Goal: Check status: Check status

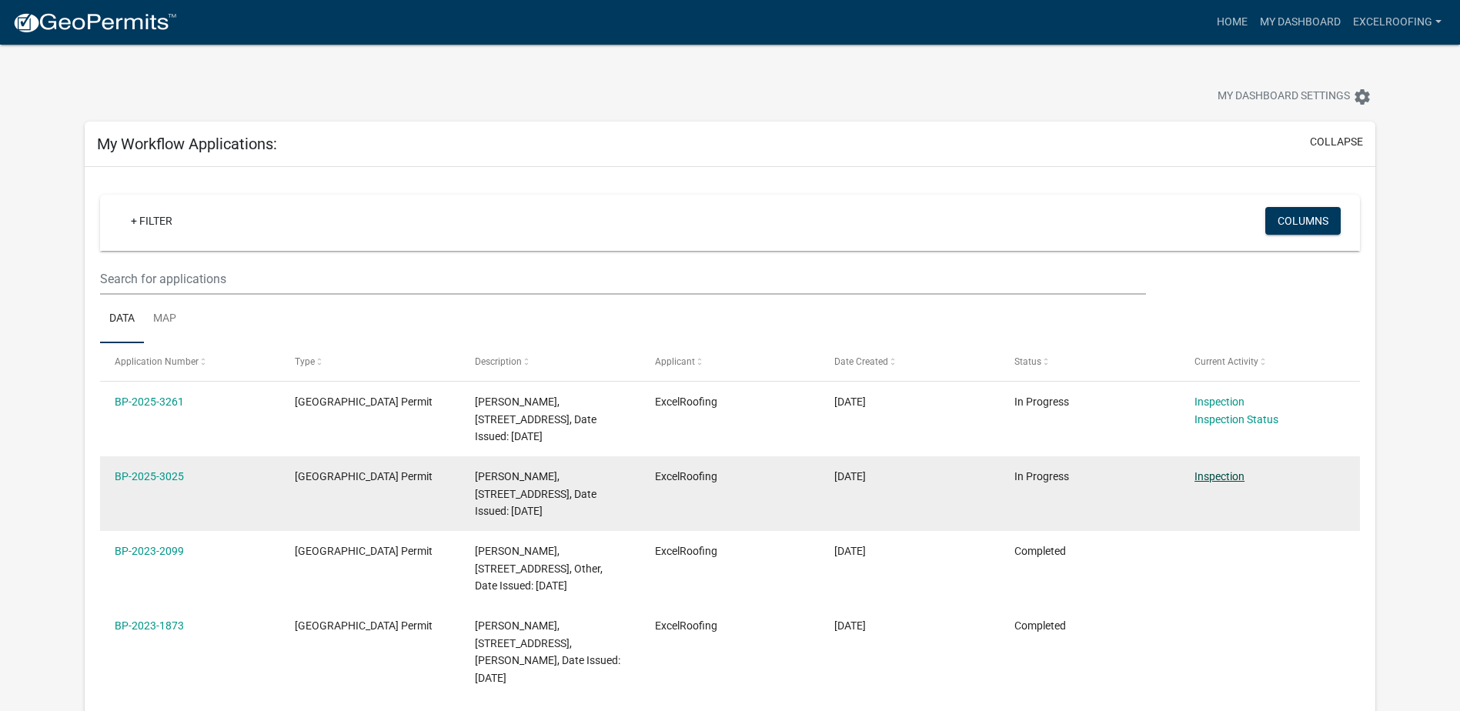
click at [1222, 471] on link "Inspection" at bounding box center [1219, 476] width 50 height 12
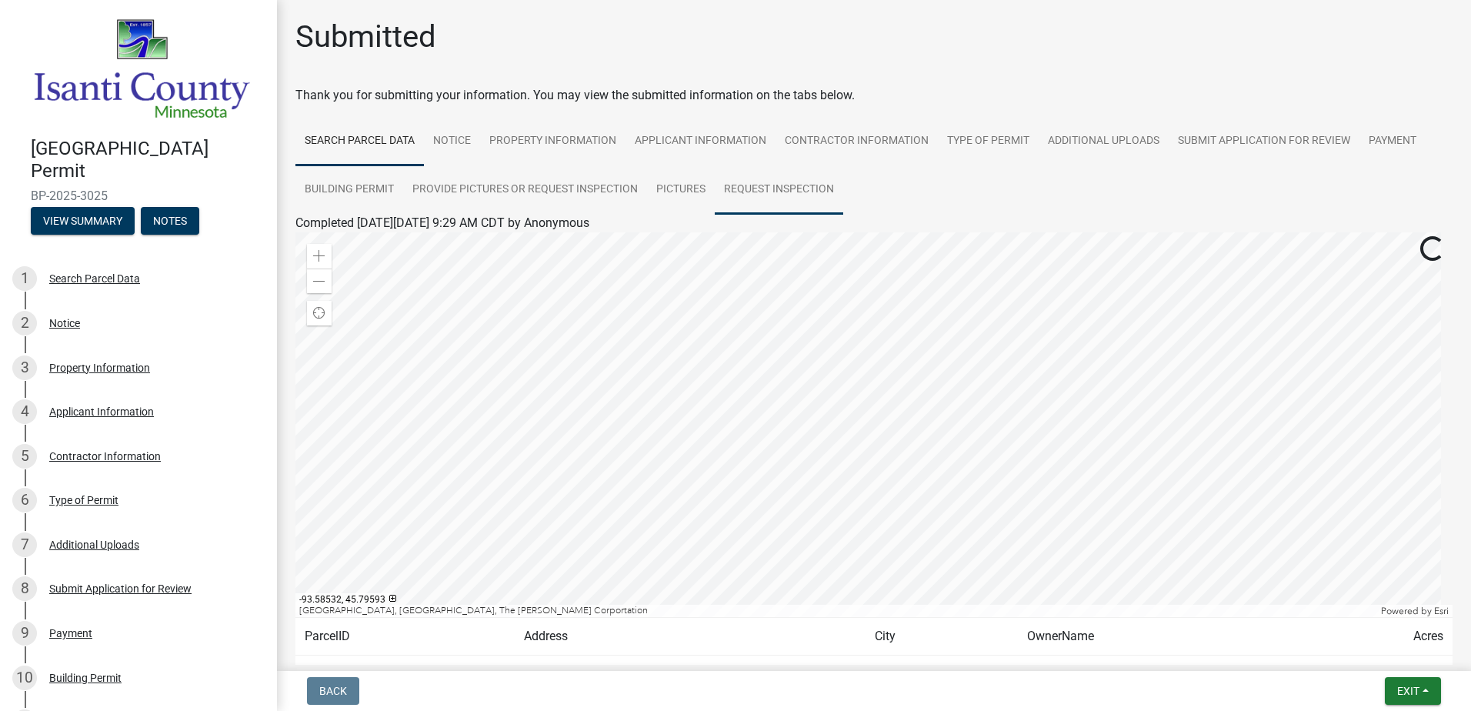
click at [785, 183] on link "Request Inspection" at bounding box center [779, 189] width 129 height 49
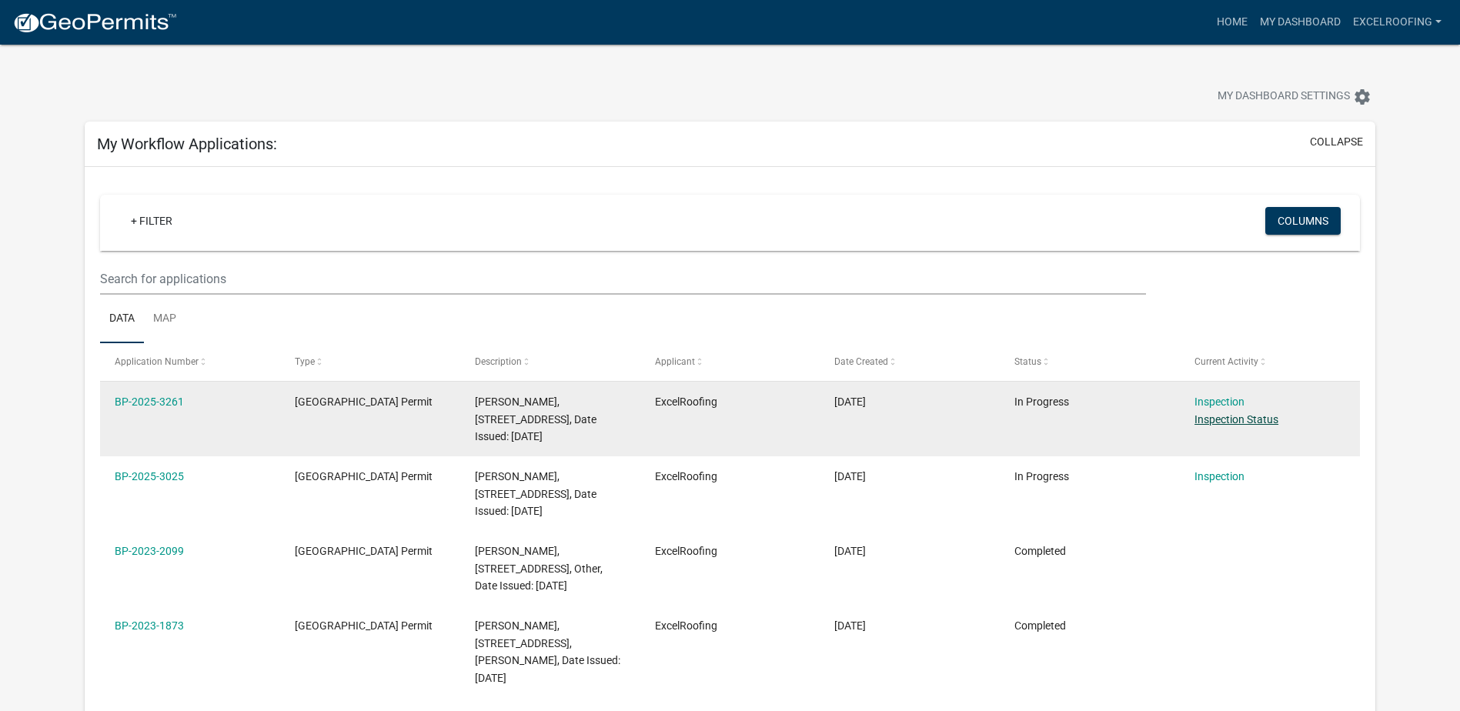
click at [1255, 421] on link "Inspection Status" at bounding box center [1236, 419] width 84 height 12
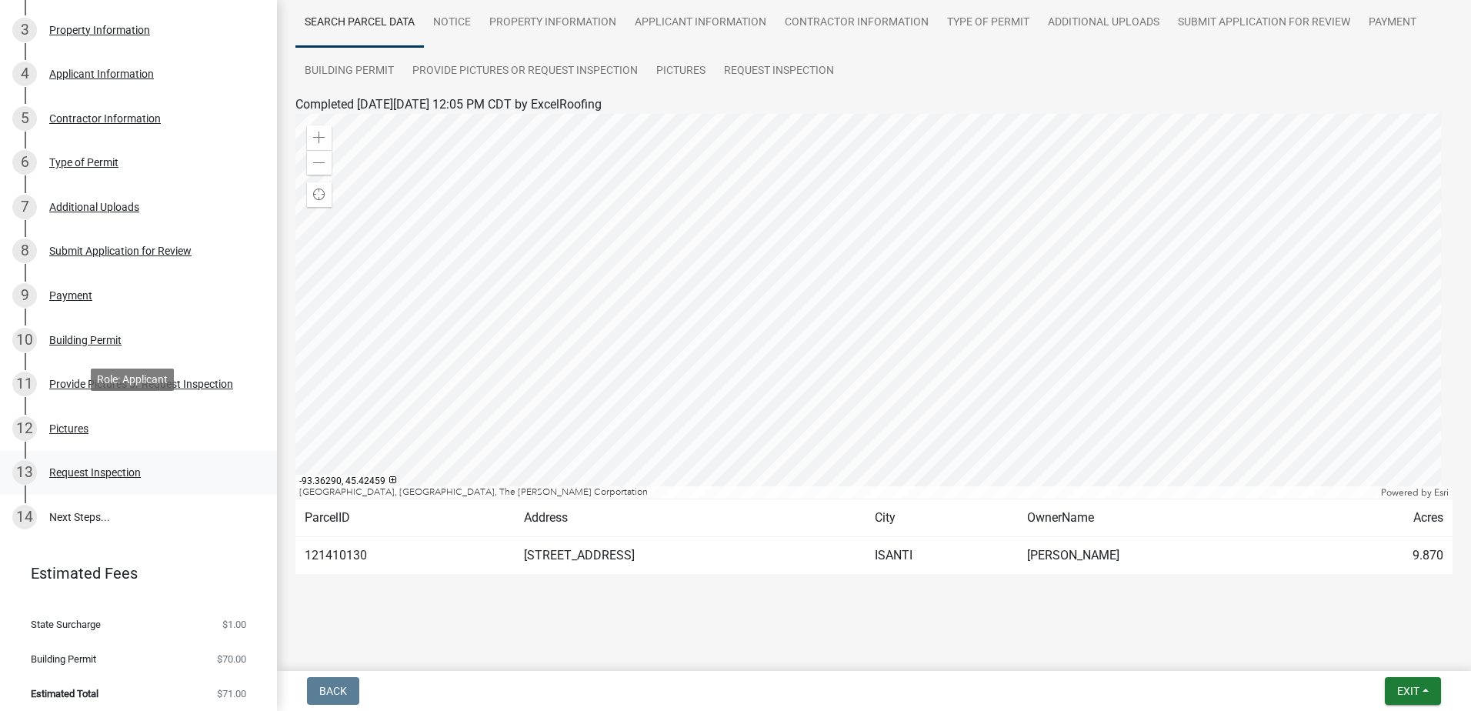
scroll to position [339, 0]
click at [103, 469] on div "Request Inspection" at bounding box center [95, 471] width 92 height 11
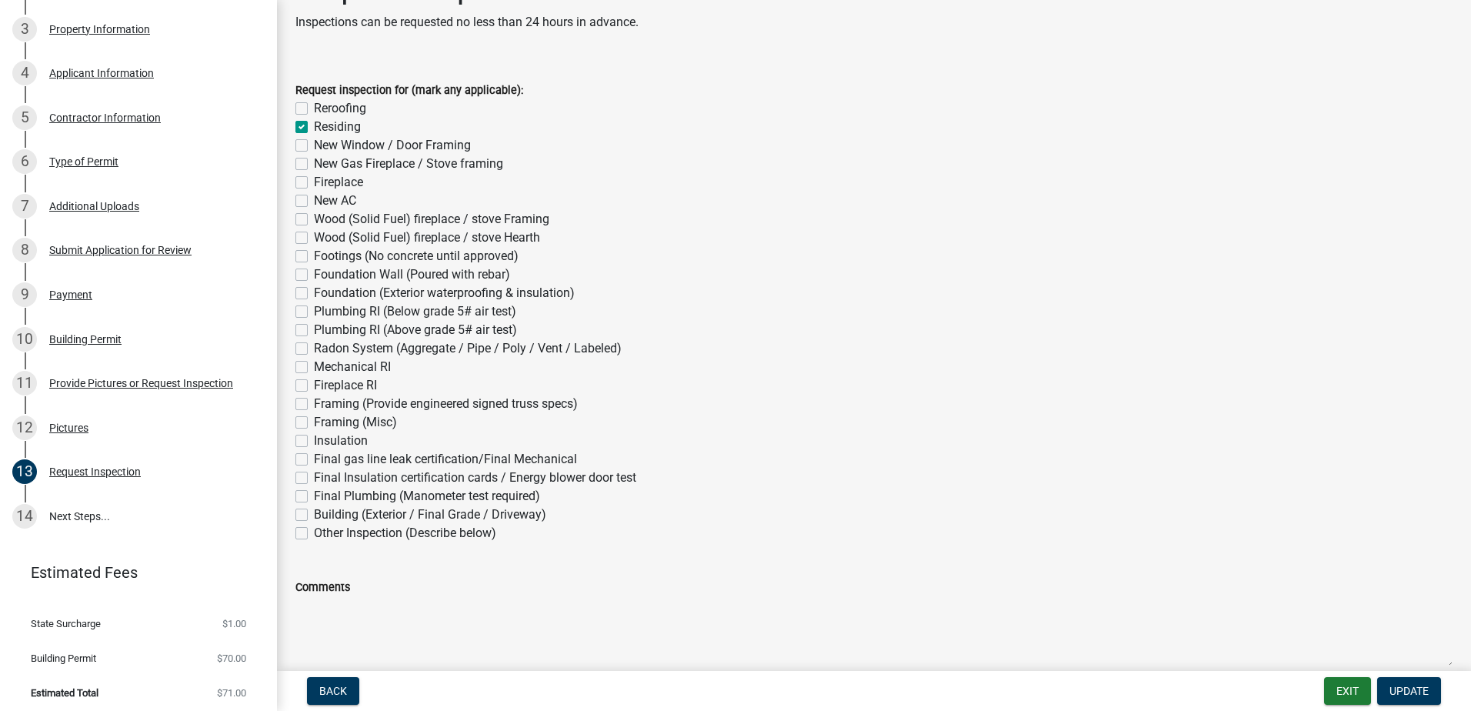
scroll to position [0, 0]
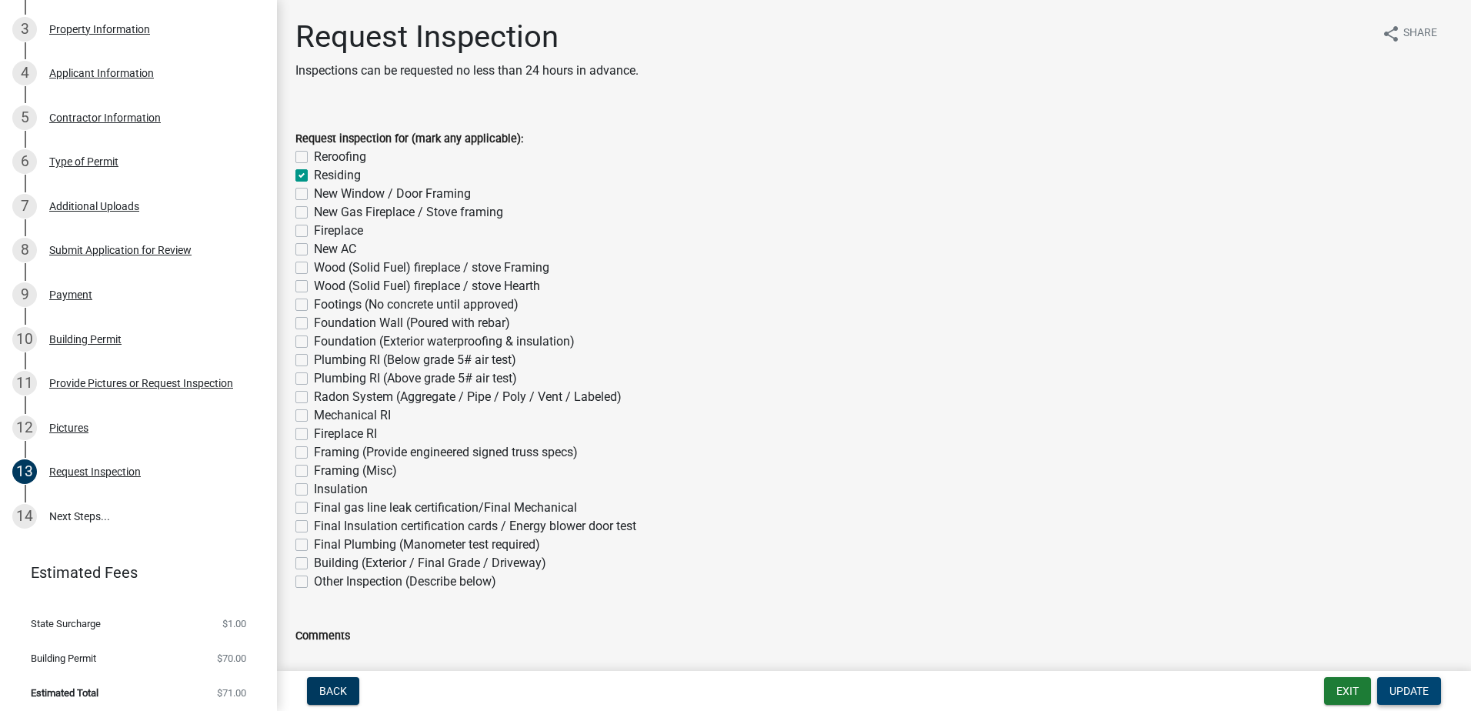
click at [1415, 693] on span "Update" at bounding box center [1409, 691] width 39 height 12
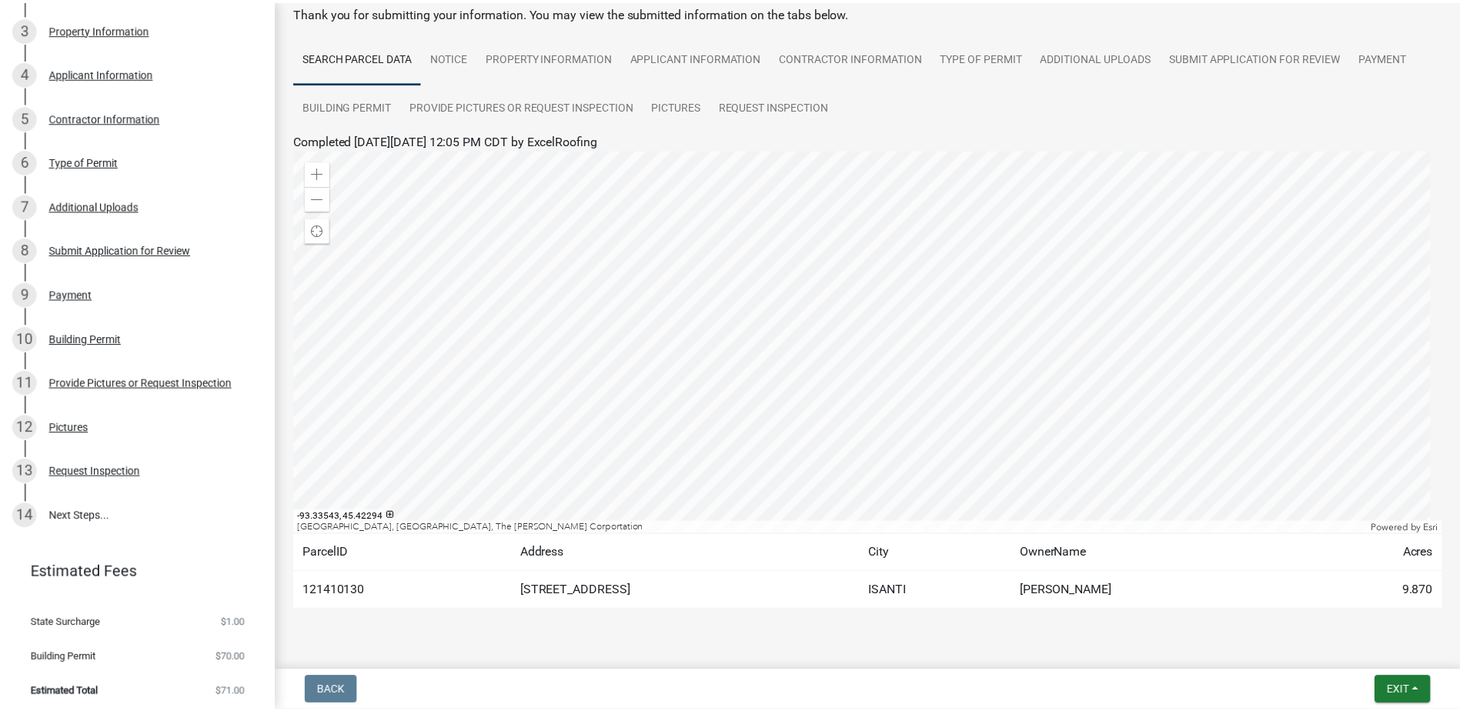
scroll to position [119, 0]
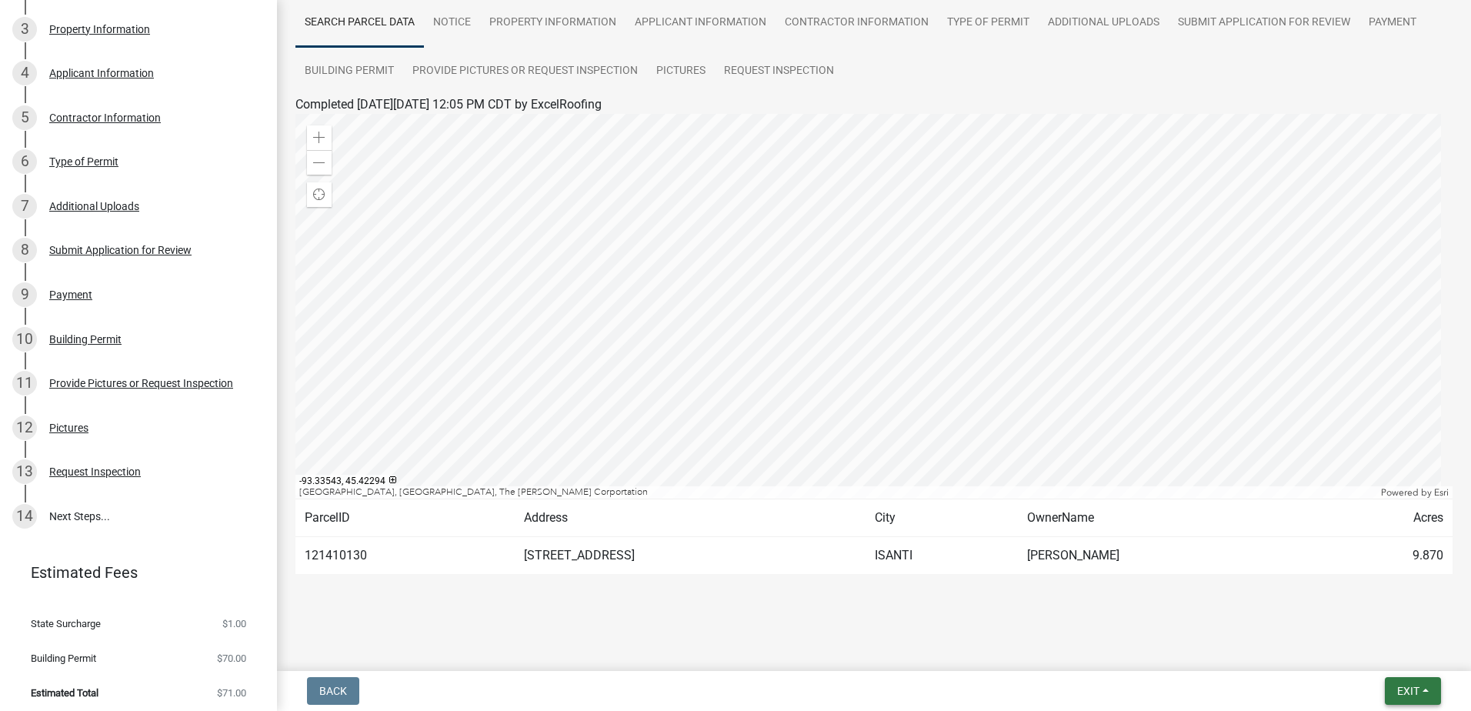
click at [1401, 691] on span "Exit" at bounding box center [1409, 691] width 22 height 12
click at [1363, 647] on button "Save & Exit" at bounding box center [1379, 651] width 123 height 37
